Goal: Task Accomplishment & Management: Manage account settings

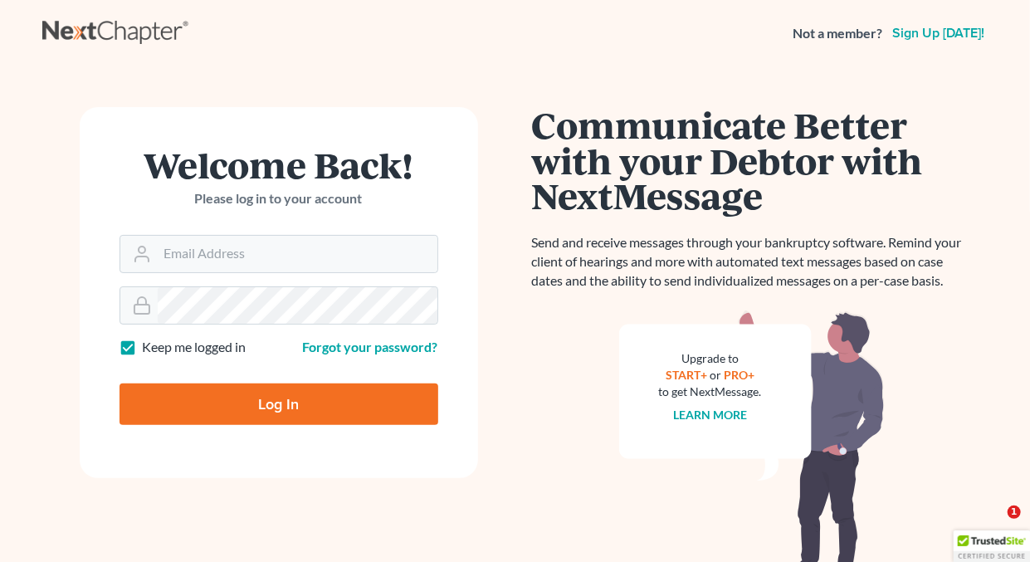
click at [143, 350] on label "Keep me logged in" at bounding box center [195, 347] width 104 height 19
click at [149, 348] on input "Keep me logged in" at bounding box center [154, 343] width 11 height 11
checkbox input "false"
click at [234, 261] on input "Email Address" at bounding box center [298, 254] width 280 height 37
type input "[EMAIL_ADDRESS][DOMAIN_NAME]"
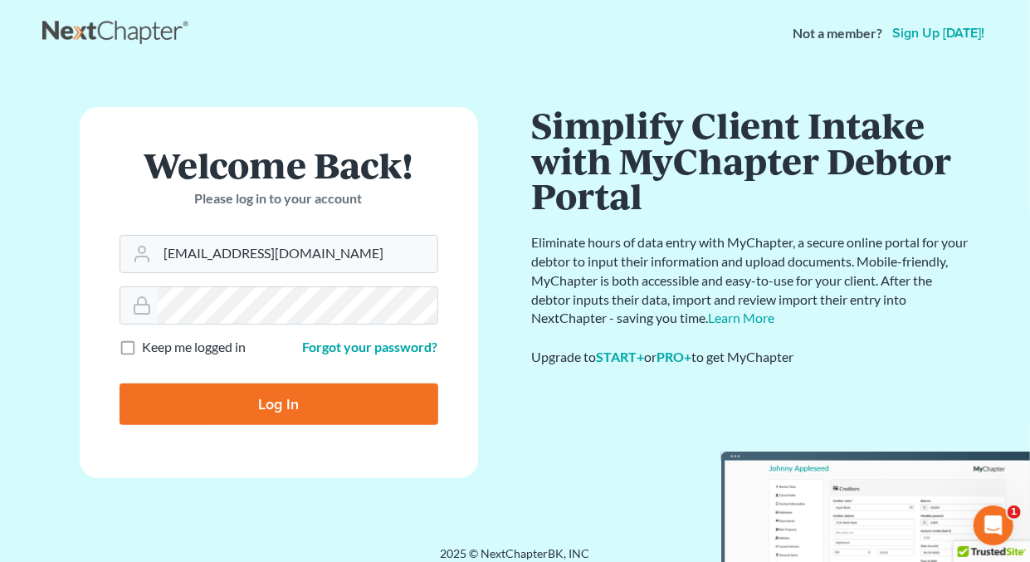
click at [270, 402] on input "Log In" at bounding box center [278, 403] width 319 height 41
type input "Thinking..."
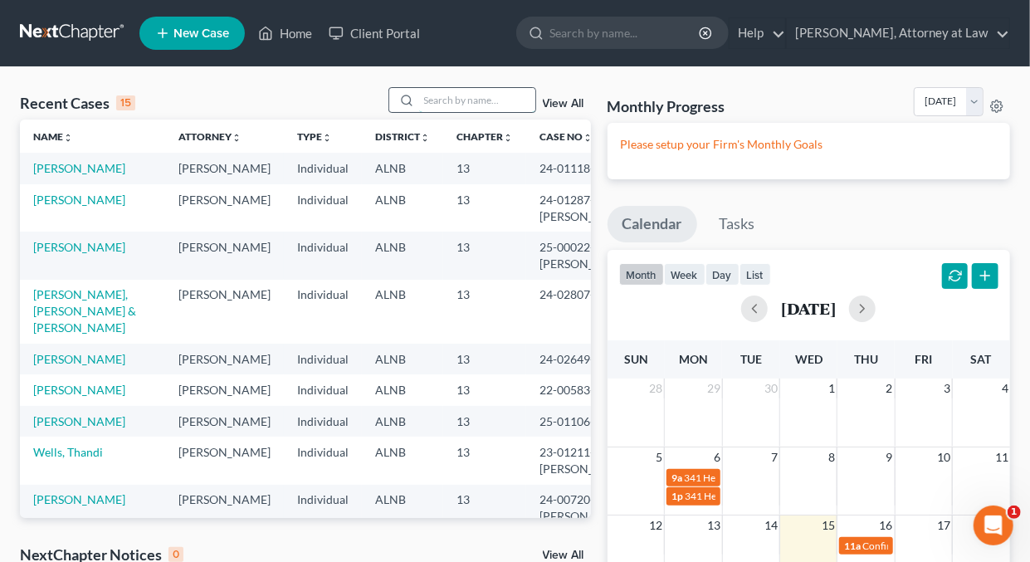
click at [459, 105] on input "search" at bounding box center [477, 100] width 116 height 24
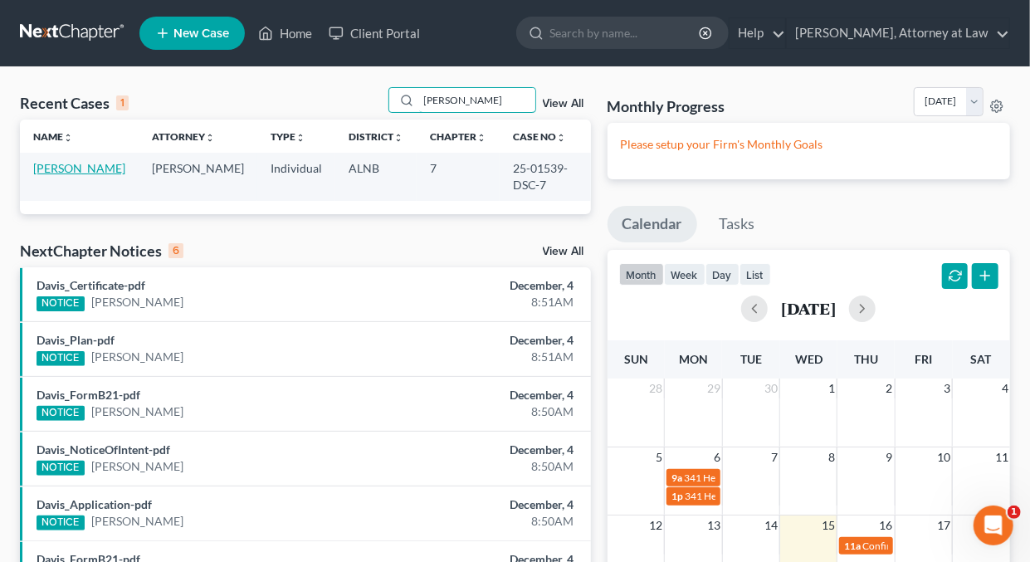
type input "[PERSON_NAME]"
click at [46, 168] on link "Lee, Tona" at bounding box center [79, 168] width 92 height 14
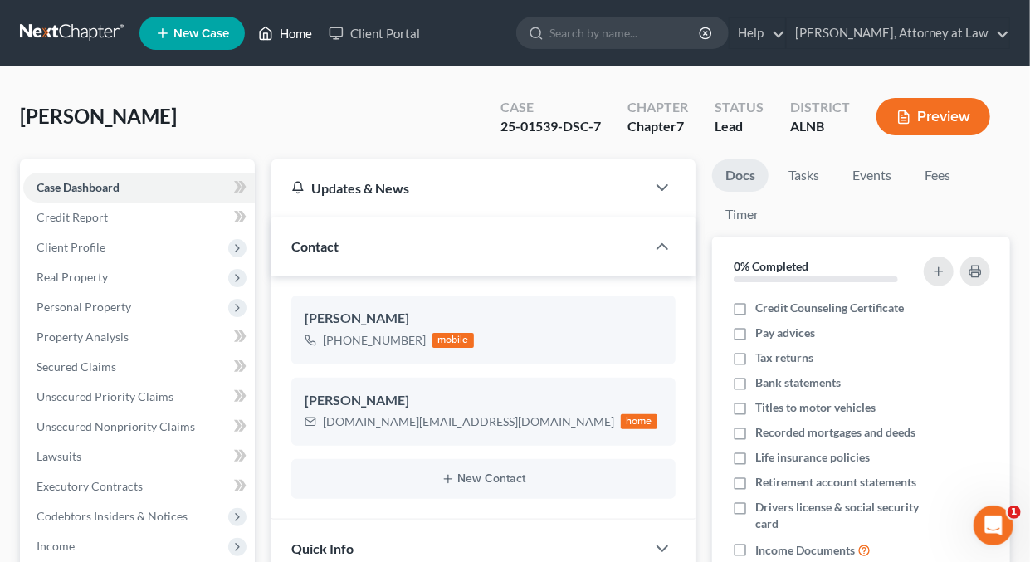
click at [290, 34] on link "Home" at bounding box center [285, 33] width 71 height 30
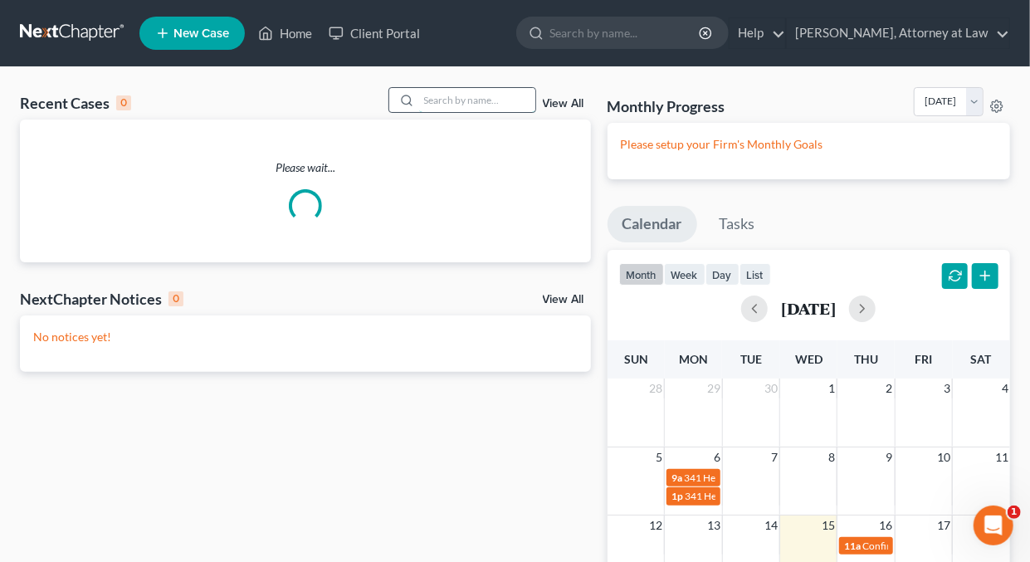
click at [466, 101] on input "search" at bounding box center [477, 100] width 116 height 24
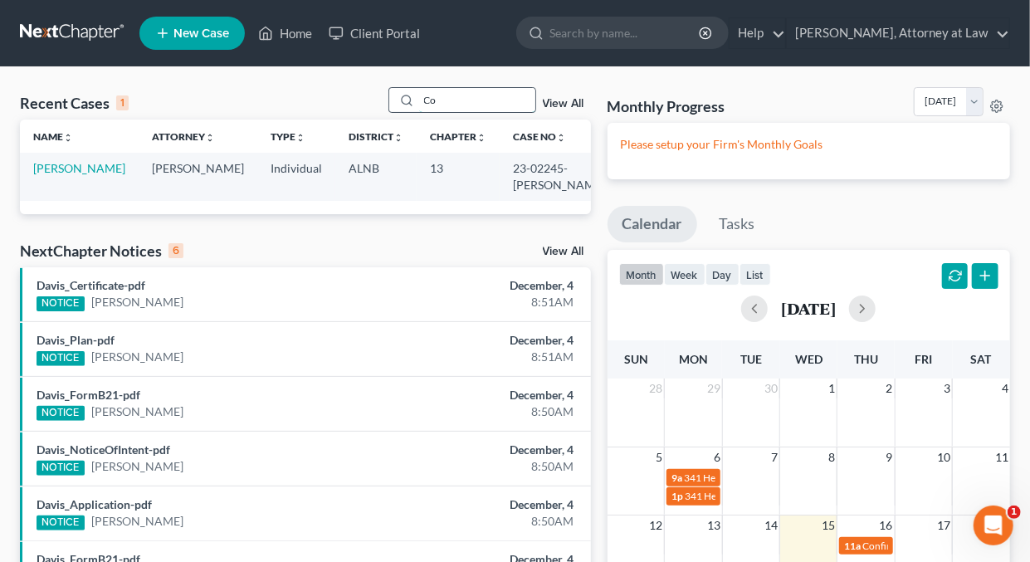
type input "C"
type input "M"
type input "Gaffney"
click at [114, 167] on link "Gaffney, Marvyn" at bounding box center [79, 168] width 92 height 14
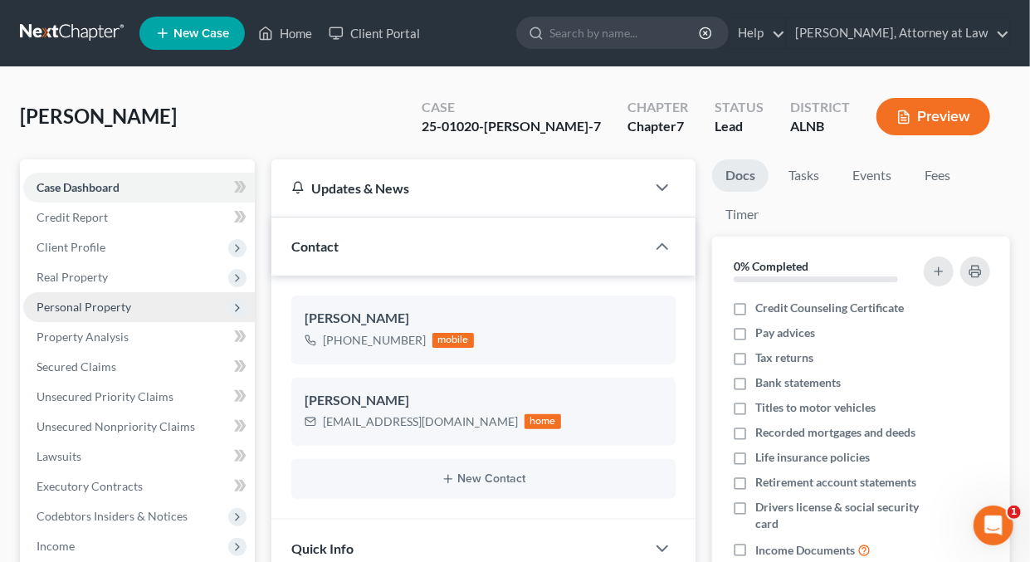
click at [88, 303] on span "Personal Property" at bounding box center [84, 307] width 95 height 14
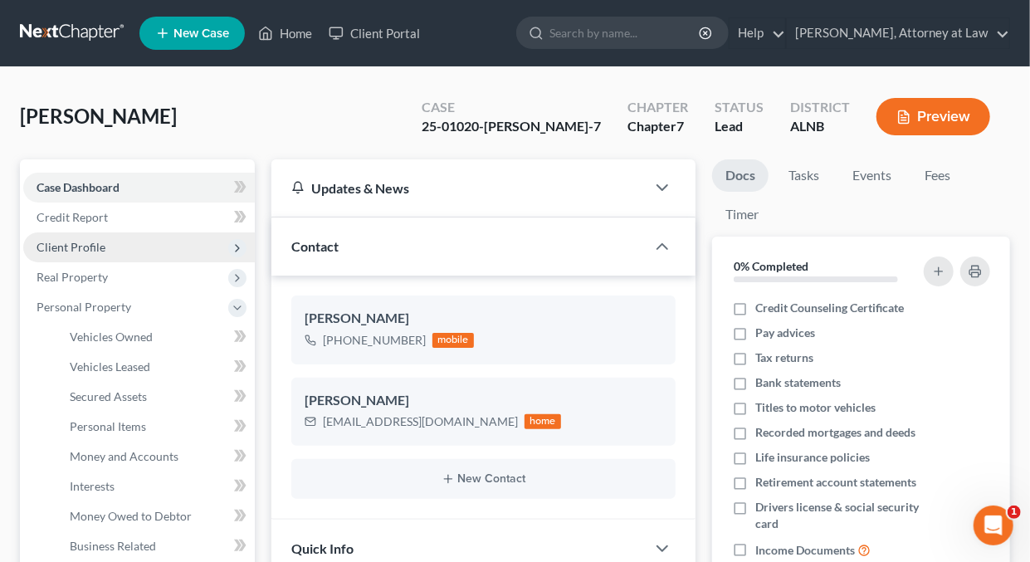
click at [84, 249] on span "Client Profile" at bounding box center [71, 247] width 69 height 14
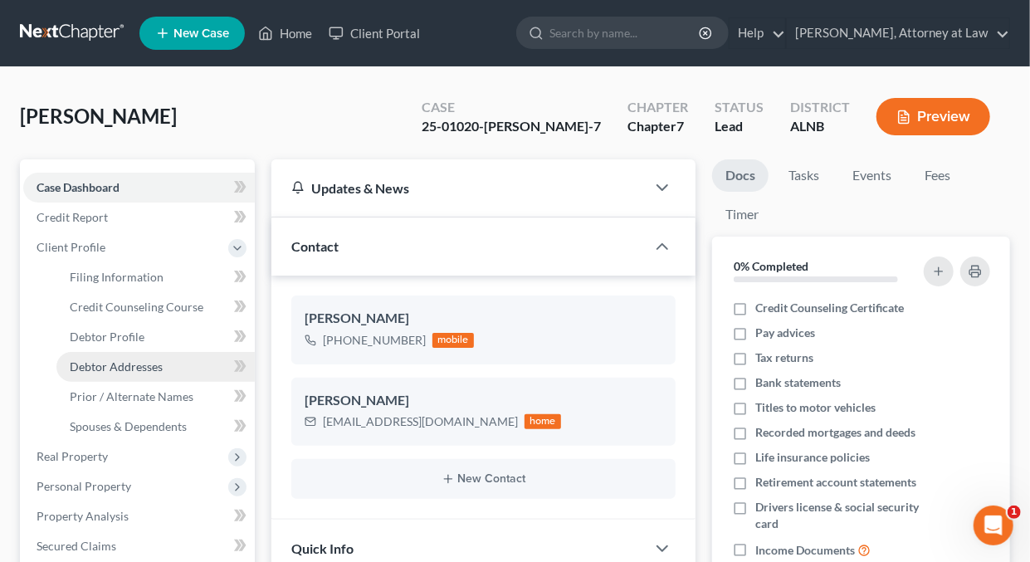
click at [105, 368] on span "Debtor Addresses" at bounding box center [116, 366] width 93 height 14
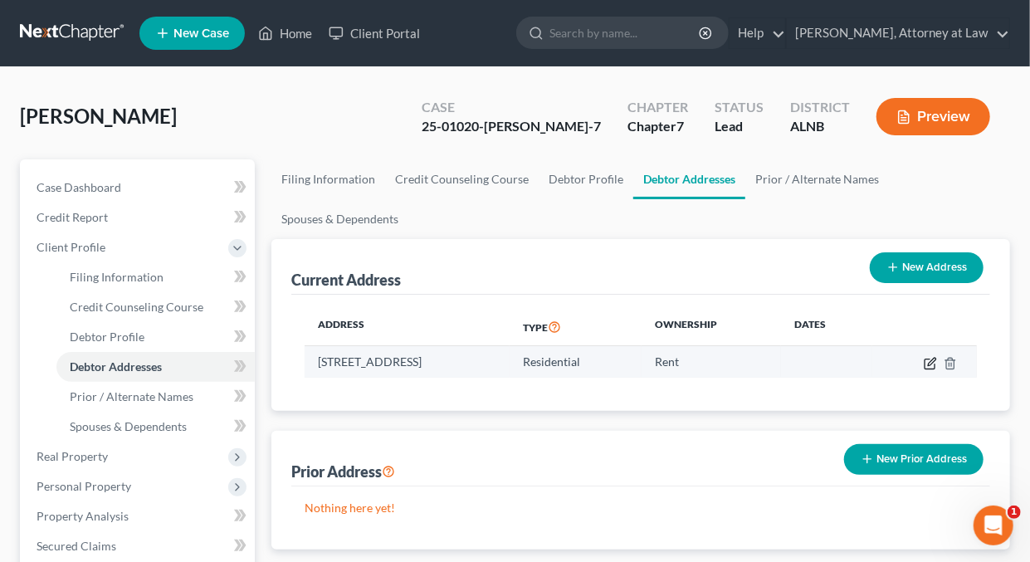
click at [930, 360] on icon "button" at bounding box center [931, 361] width 7 height 7
select select "0"
select select "36"
select select "0"
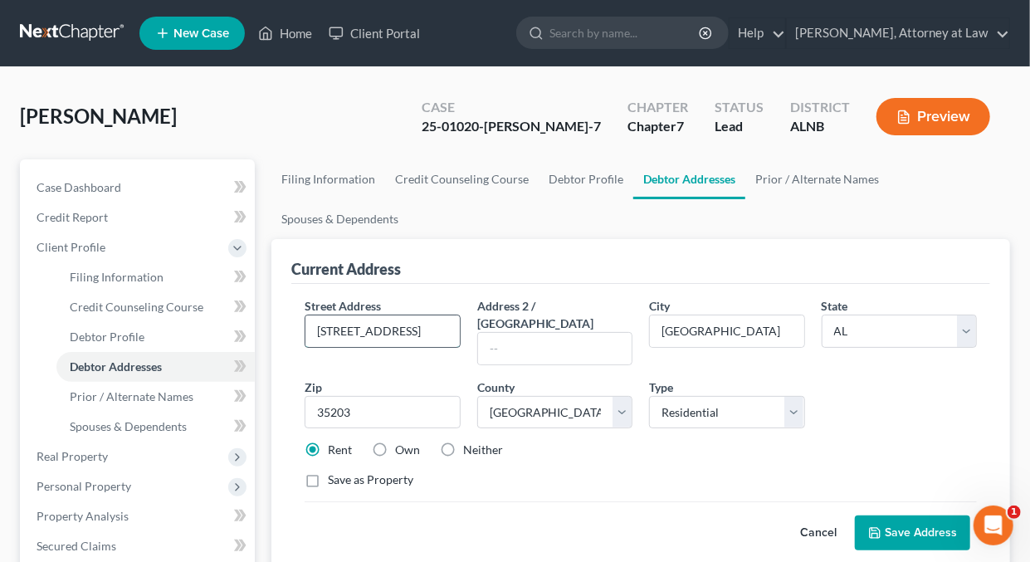
click at [315, 327] on input "2514 5th Avenue North" at bounding box center [381, 331] width 153 height 32
type input "h"
type input "3541 Stony Brook Place, Apt 4"
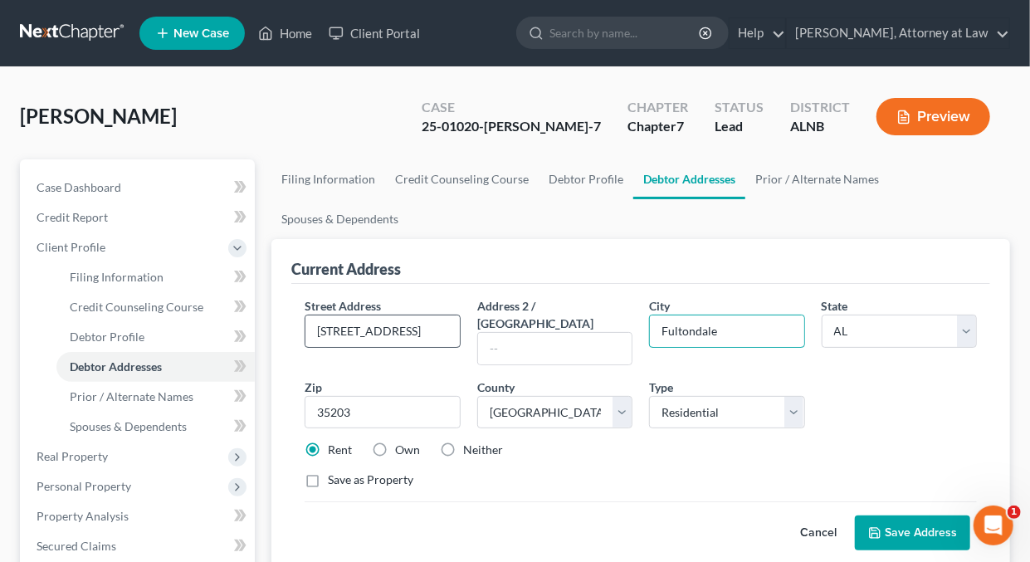
type input "Fultondale"
type input "35068"
click at [927, 515] on button "Save Address" at bounding box center [912, 532] width 115 height 35
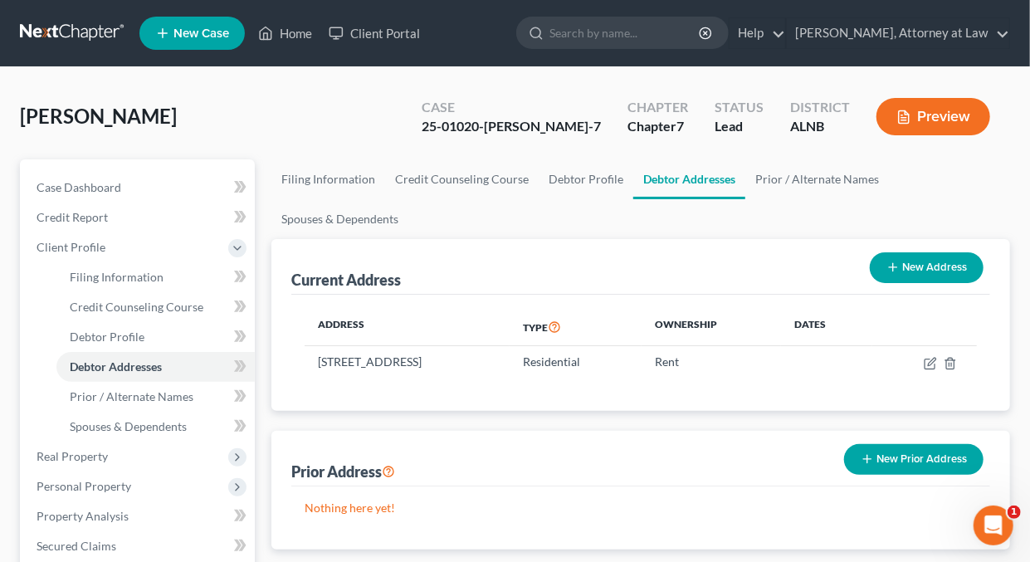
click at [927, 116] on button "Preview" at bounding box center [933, 116] width 114 height 37
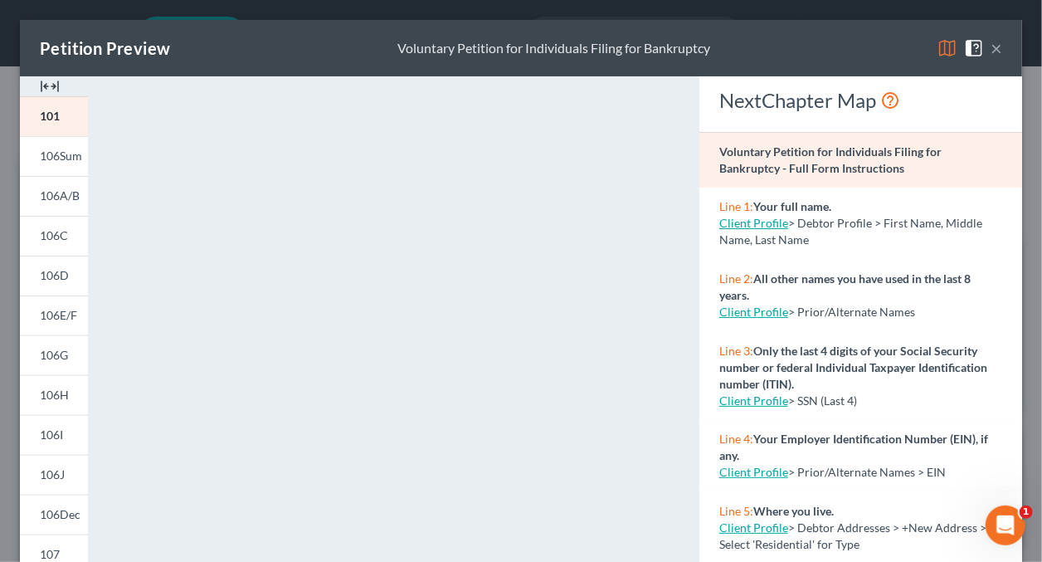
click at [938, 51] on img at bounding box center [948, 48] width 20 height 20
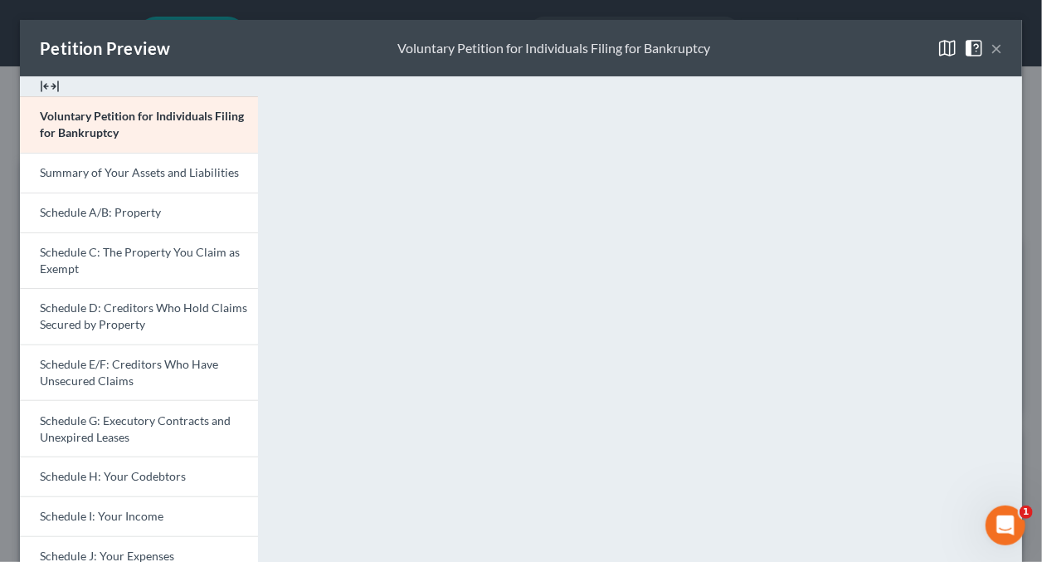
click at [991, 46] on button "×" at bounding box center [997, 48] width 12 height 20
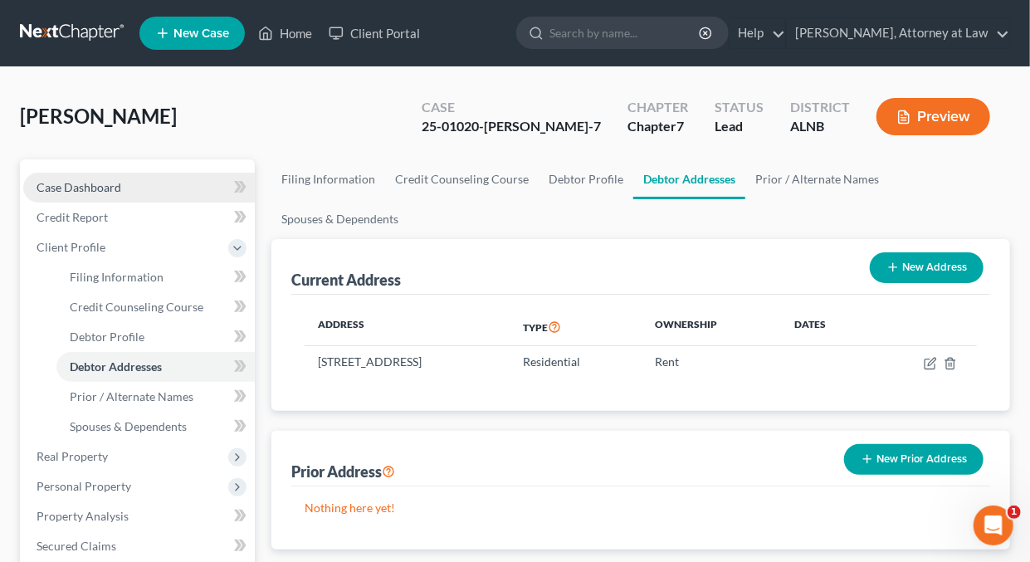
click at [54, 188] on span "Case Dashboard" at bounding box center [79, 187] width 85 height 14
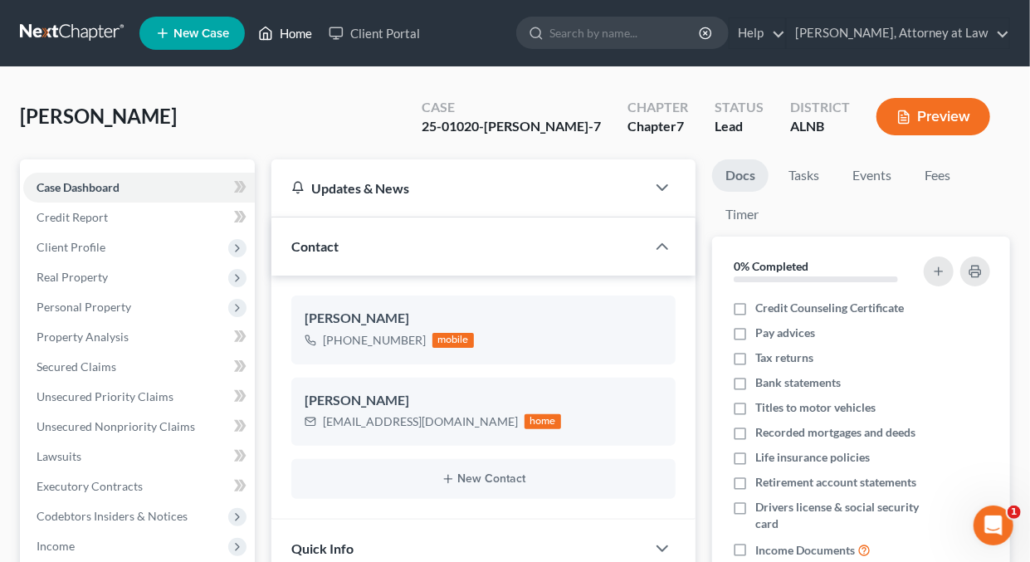
click at [303, 32] on link "Home" at bounding box center [285, 33] width 71 height 30
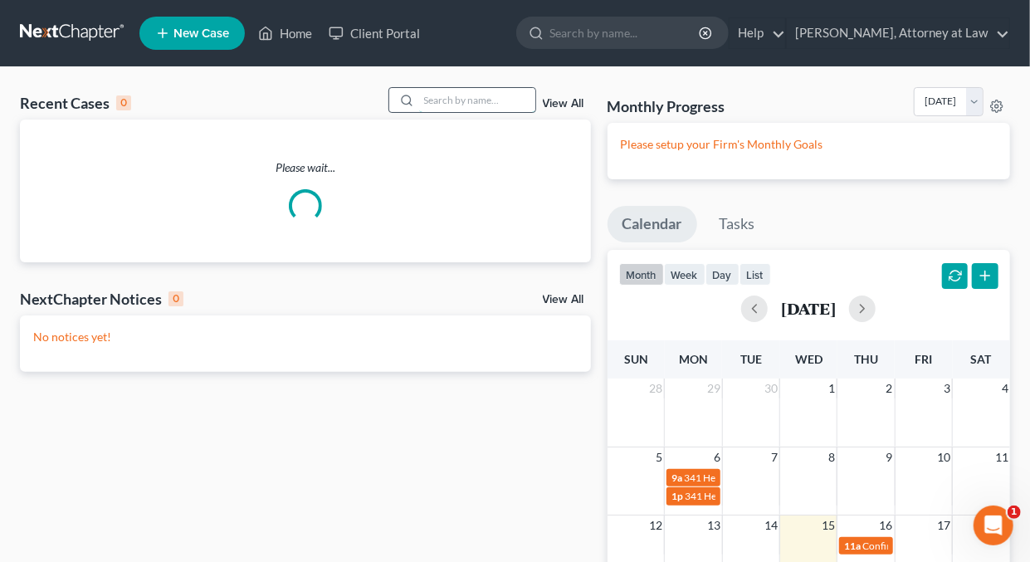
click at [506, 104] on input "search" at bounding box center [477, 100] width 116 height 24
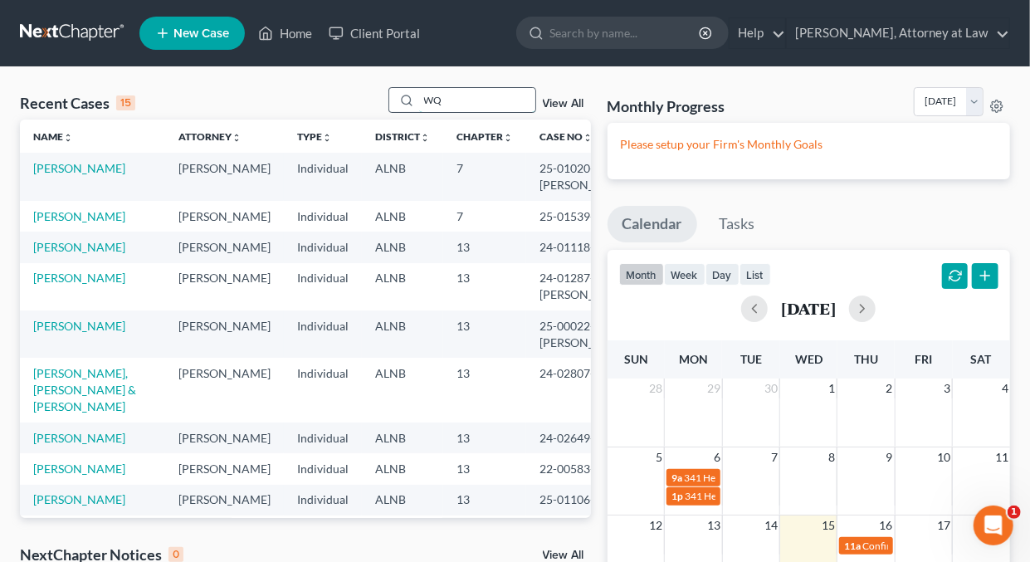
type input "W"
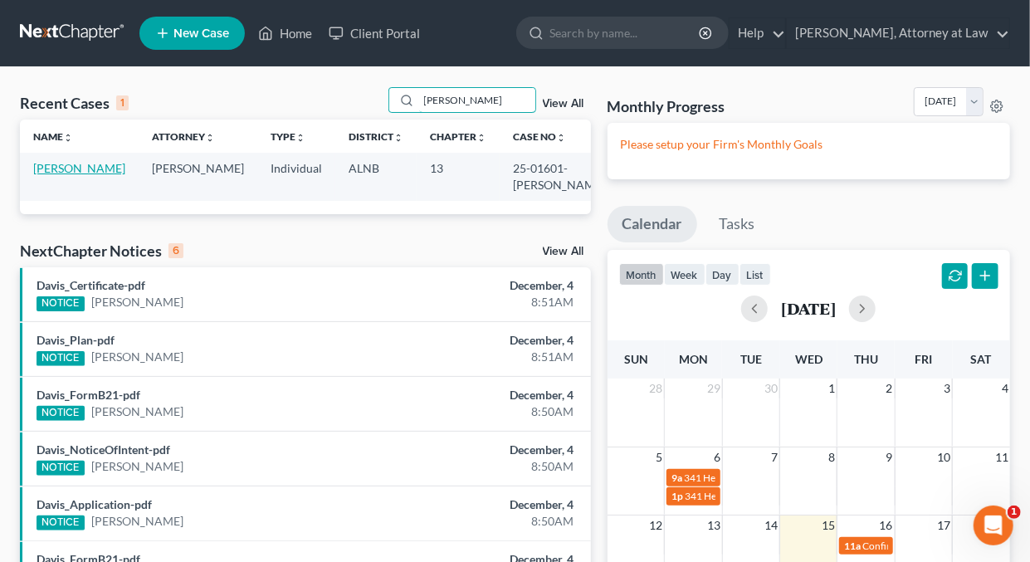
type input "Quinney"
click at [56, 170] on link "Quinney, Rosylen" at bounding box center [79, 168] width 92 height 14
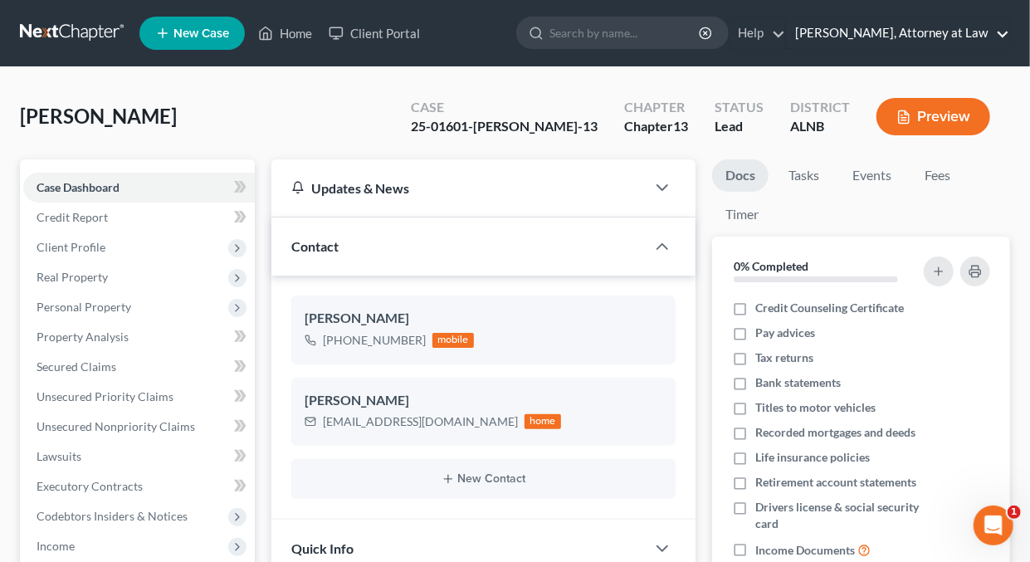
click at [1001, 37] on link "Daisy M. Holder, Attorney at Law" at bounding box center [898, 33] width 222 height 30
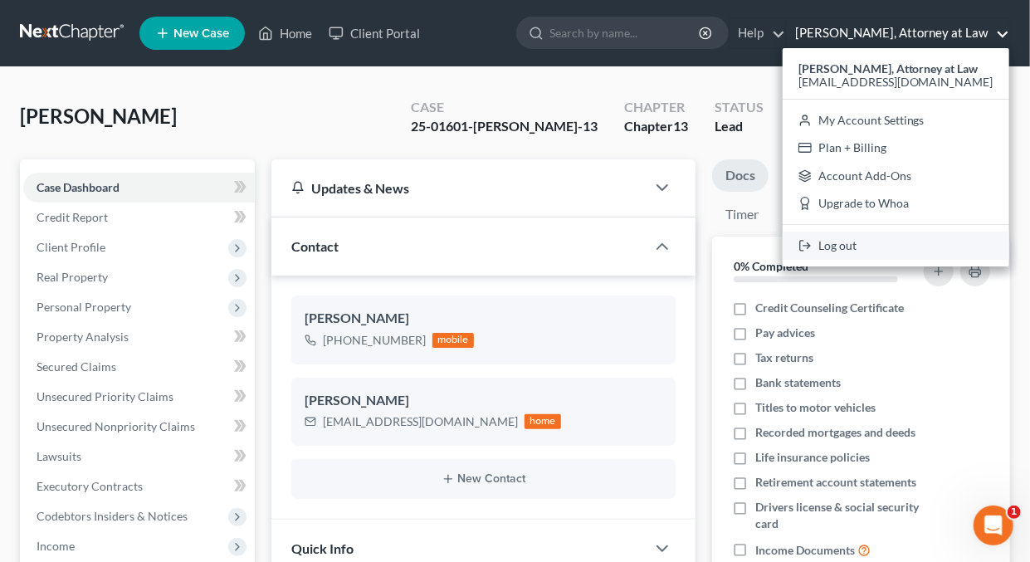
click at [852, 242] on link "Log out" at bounding box center [895, 245] width 226 height 28
